Goal: Transaction & Acquisition: Register for event/course

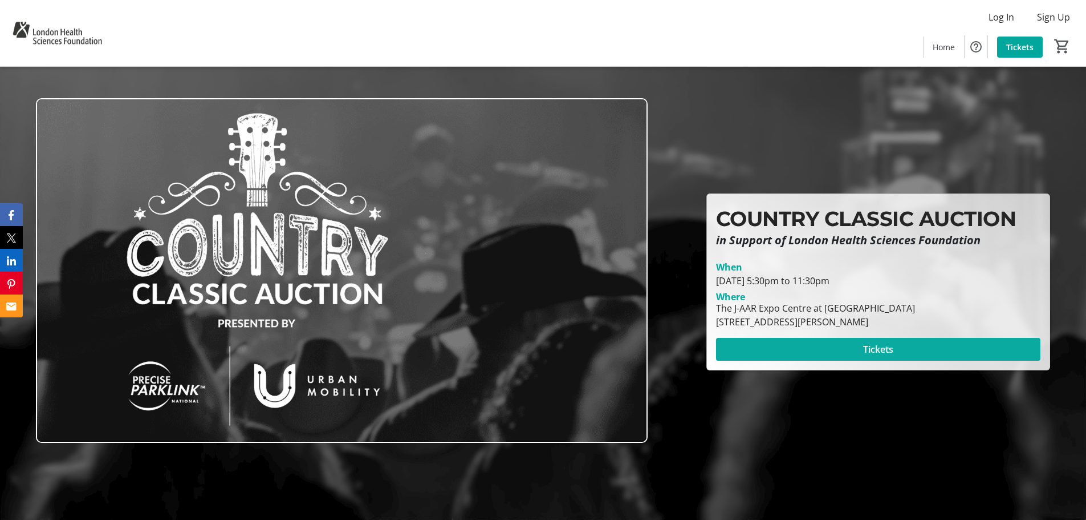
click at [892, 349] on span "Tickets" at bounding box center [878, 349] width 30 height 14
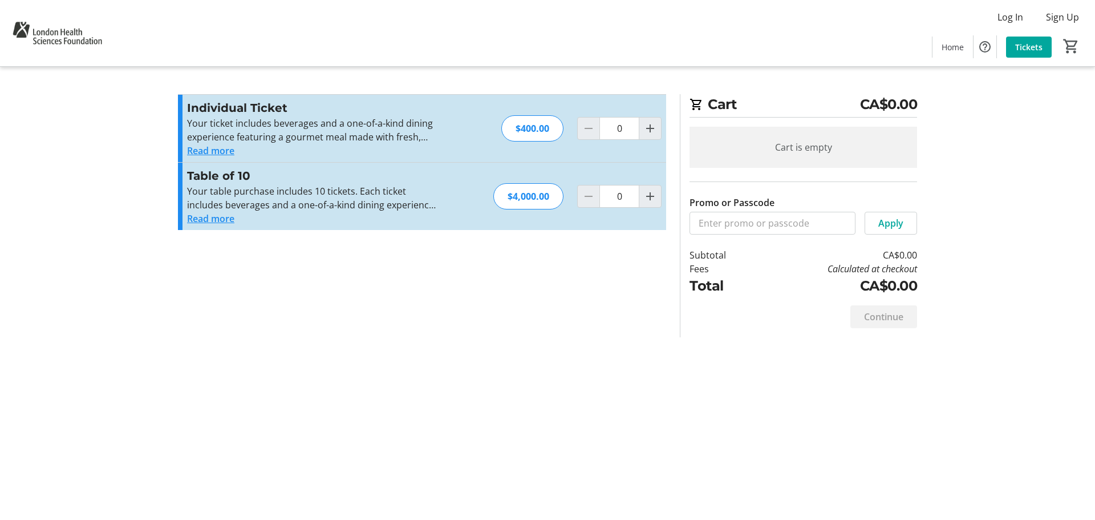
click at [220, 149] on button "Read more" at bounding box center [210, 151] width 47 height 14
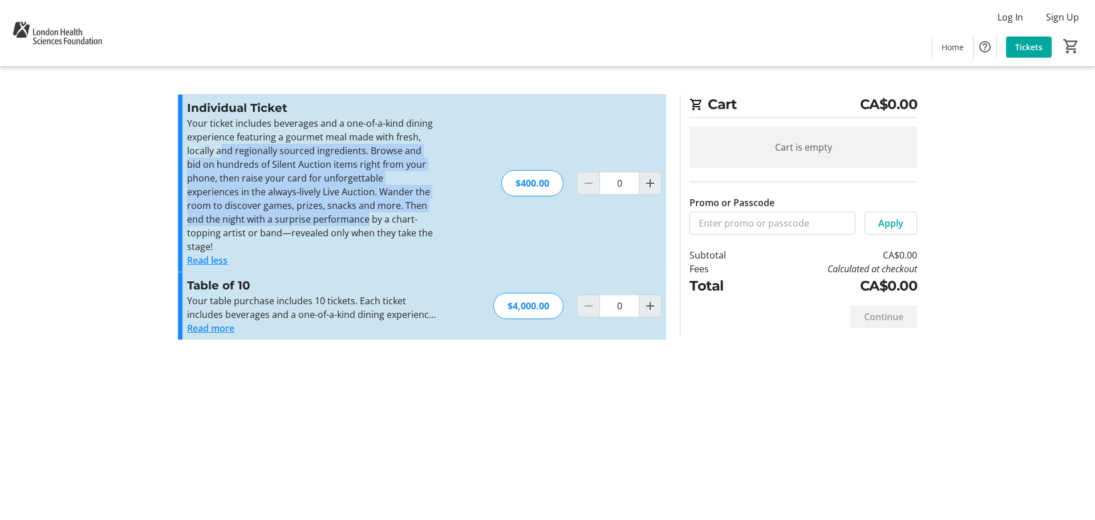
drag, startPoint x: 220, startPoint y: 149, endPoint x: 332, endPoint y: 220, distance: 132.9
click at [332, 220] on p "Your ticket includes beverages and a one-of-a-kind dining experience featuring …" at bounding box center [311, 184] width 249 height 137
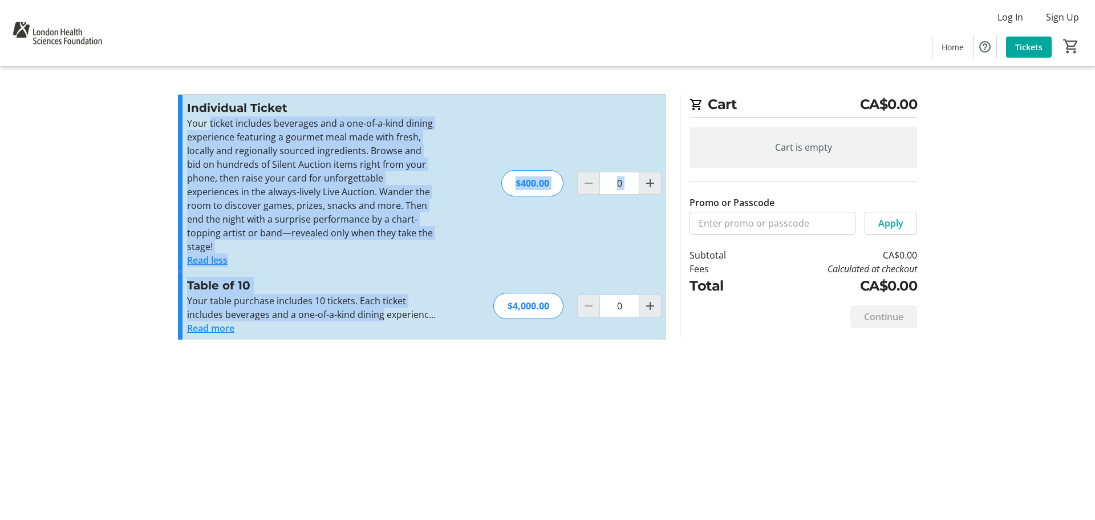
drag, startPoint x: 209, startPoint y: 124, endPoint x: 382, endPoint y: 298, distance: 245.2
click at [382, 298] on div "Individual Ticket Your ticket includes beverages and a one-of-a-kind dining exp…" at bounding box center [422, 216] width 488 height 245
click at [382, 298] on p "Your table purchase includes 10 tickets. Each ticket includes beverages and a o…" at bounding box center [311, 307] width 249 height 27
